Goal: Communication & Community: Answer question/provide support

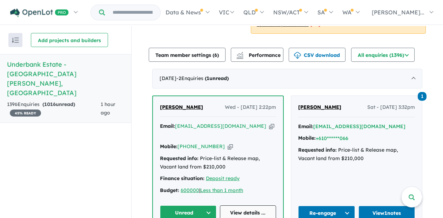
scroll to position [230, 0]
click at [192, 205] on button "Unread" at bounding box center [188, 212] width 56 height 15
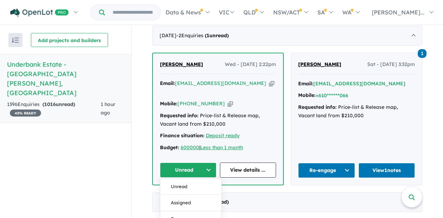
scroll to position [272, 0]
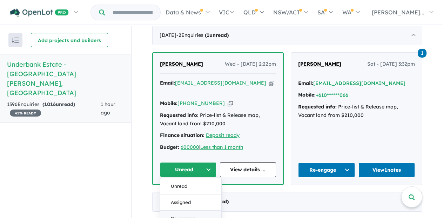
click at [190, 210] on button "Re-engage" at bounding box center [190, 218] width 61 height 16
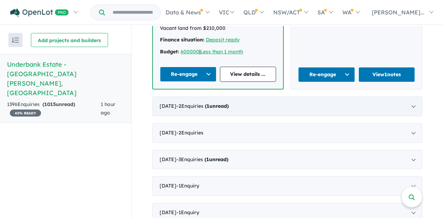
scroll to position [361, 0]
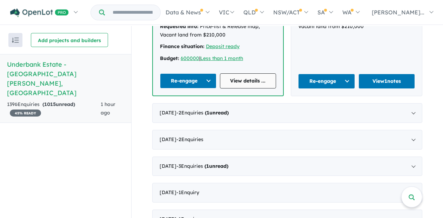
click at [249, 73] on link "View details ..." at bounding box center [248, 80] width 56 height 15
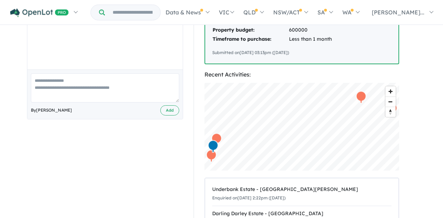
scroll to position [168, 0]
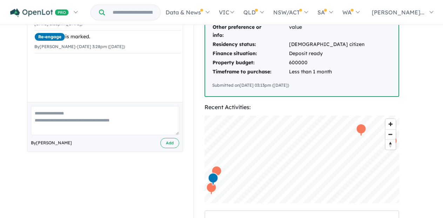
click at [38, 113] on textarea at bounding box center [105, 120] width 148 height 29
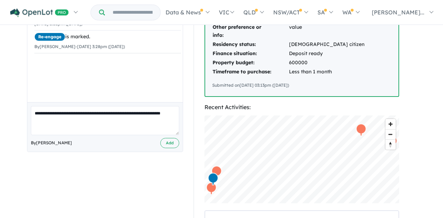
type textarea "**********"
